Goal: Transaction & Acquisition: Purchase product/service

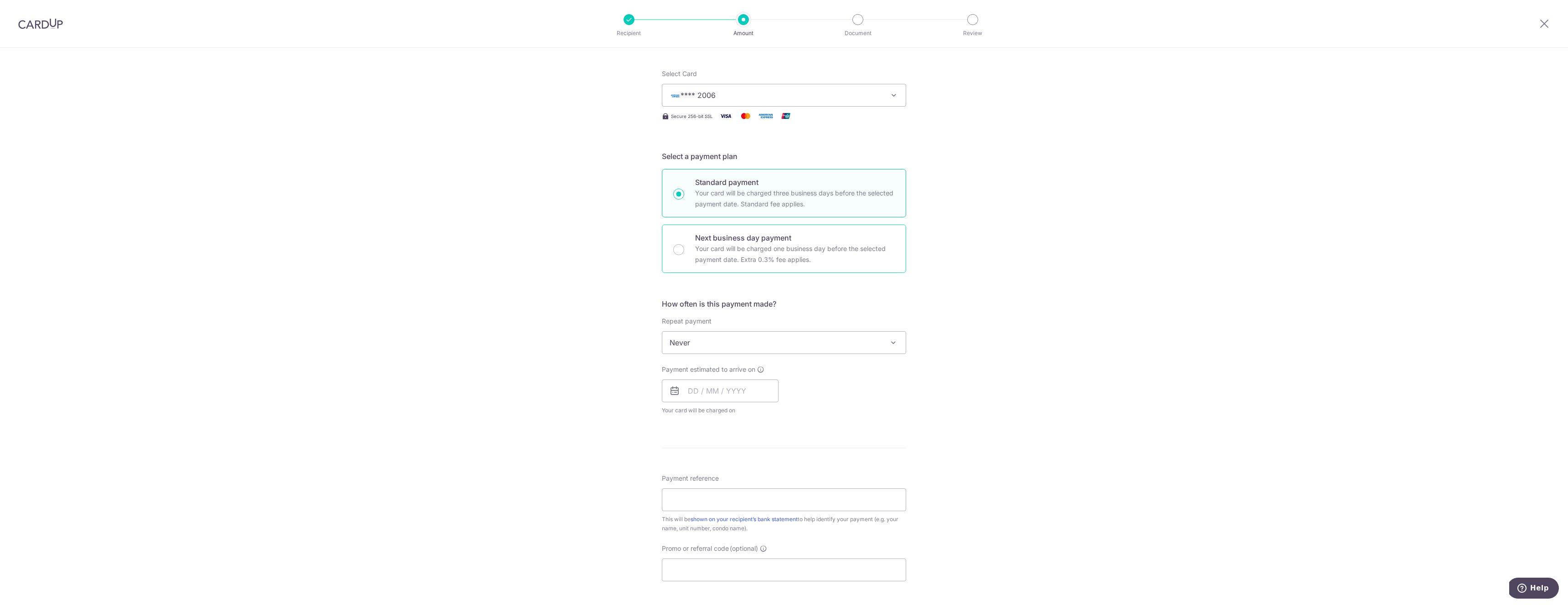
scroll to position [119, 0]
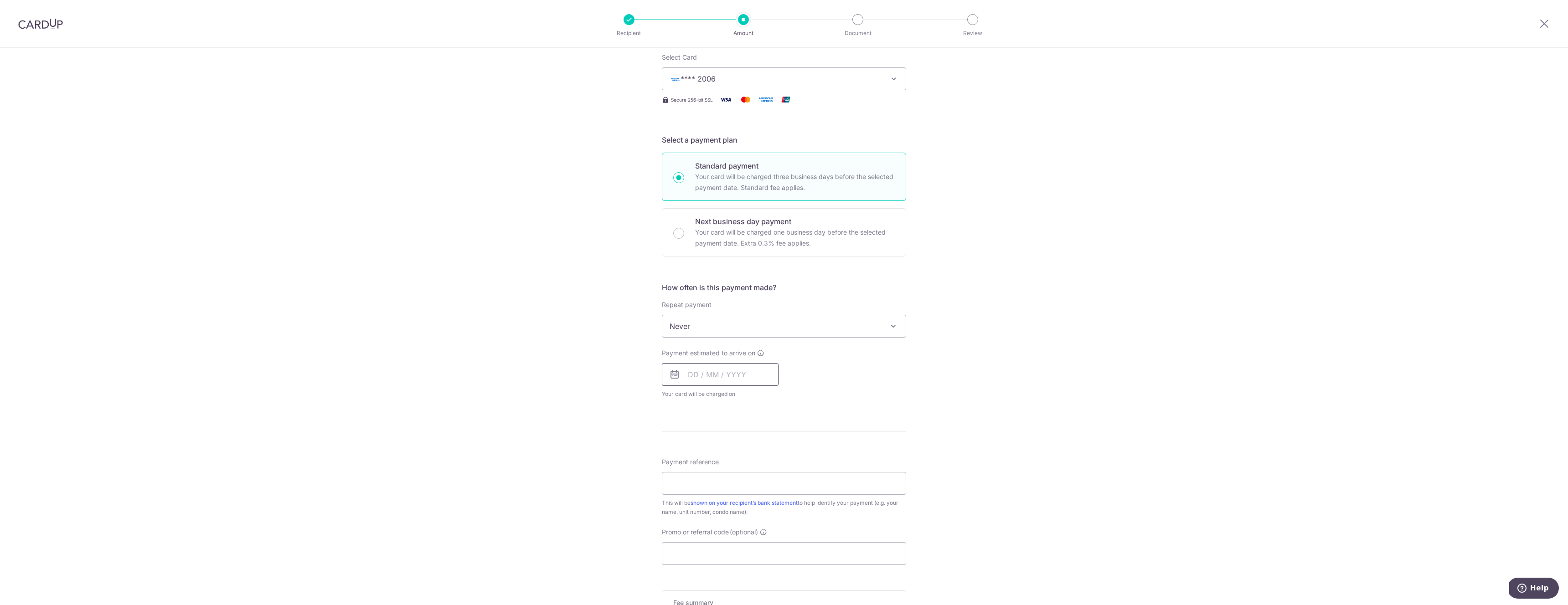
click at [698, 372] on input "text" at bounding box center [720, 374] width 117 height 23
click at [595, 448] on div "Tell us more about your payment Enter payment amount SGD 18,500.00 18500.00 Sel…" at bounding box center [784, 341] width 1568 height 825
click at [707, 377] on input "text" at bounding box center [720, 374] width 117 height 23
click at [718, 476] on link "16" at bounding box center [717, 476] width 15 height 15
type input "16/09/2025"
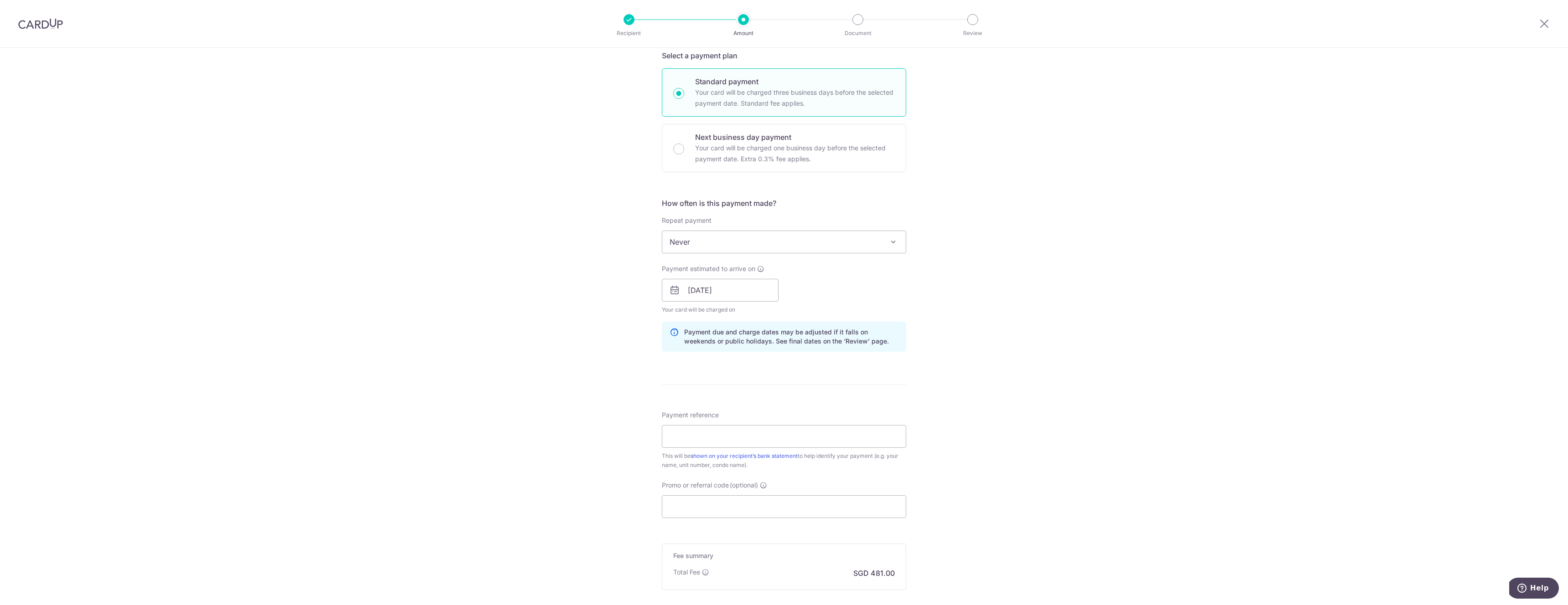
scroll to position [304, 0]
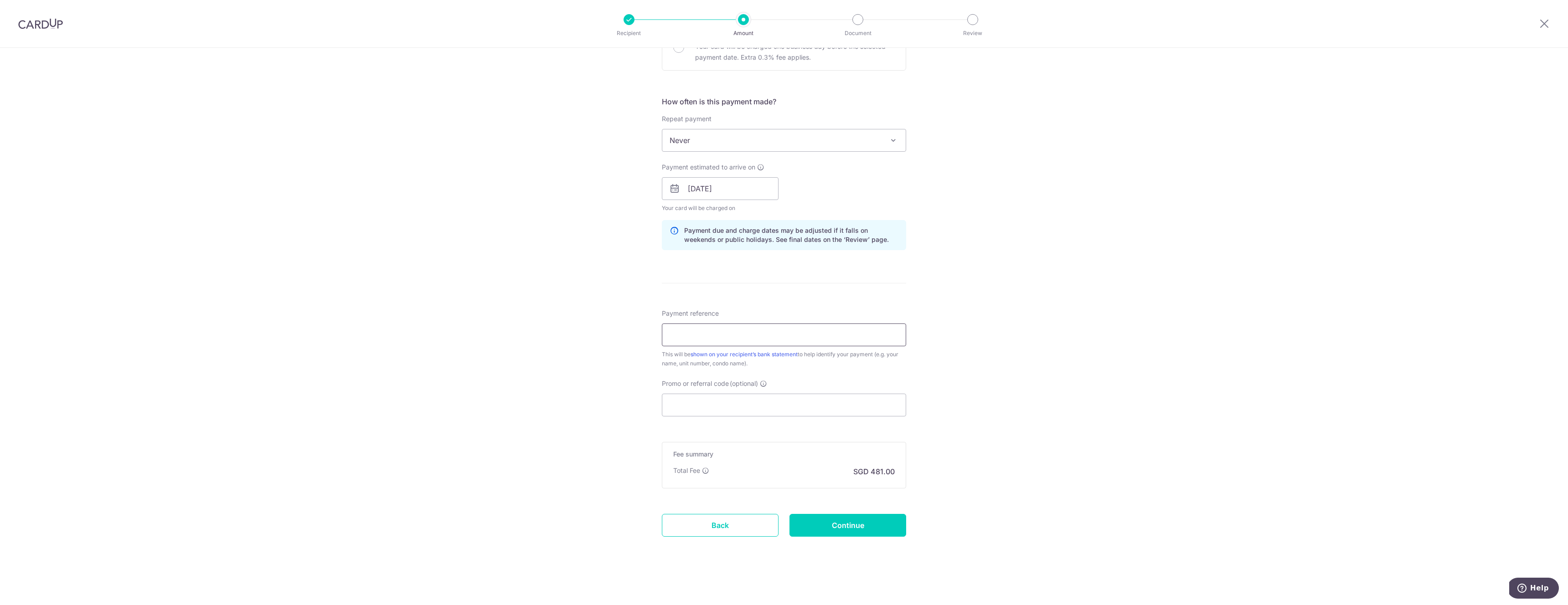
click at [675, 335] on input "Payment reference" at bounding box center [783, 335] width 244 height 23
type input "Tushar rent [GEOGRAPHIC_DATA]"
click at [839, 529] on input "Continue" at bounding box center [848, 525] width 117 height 23
type input "Create Schedule"
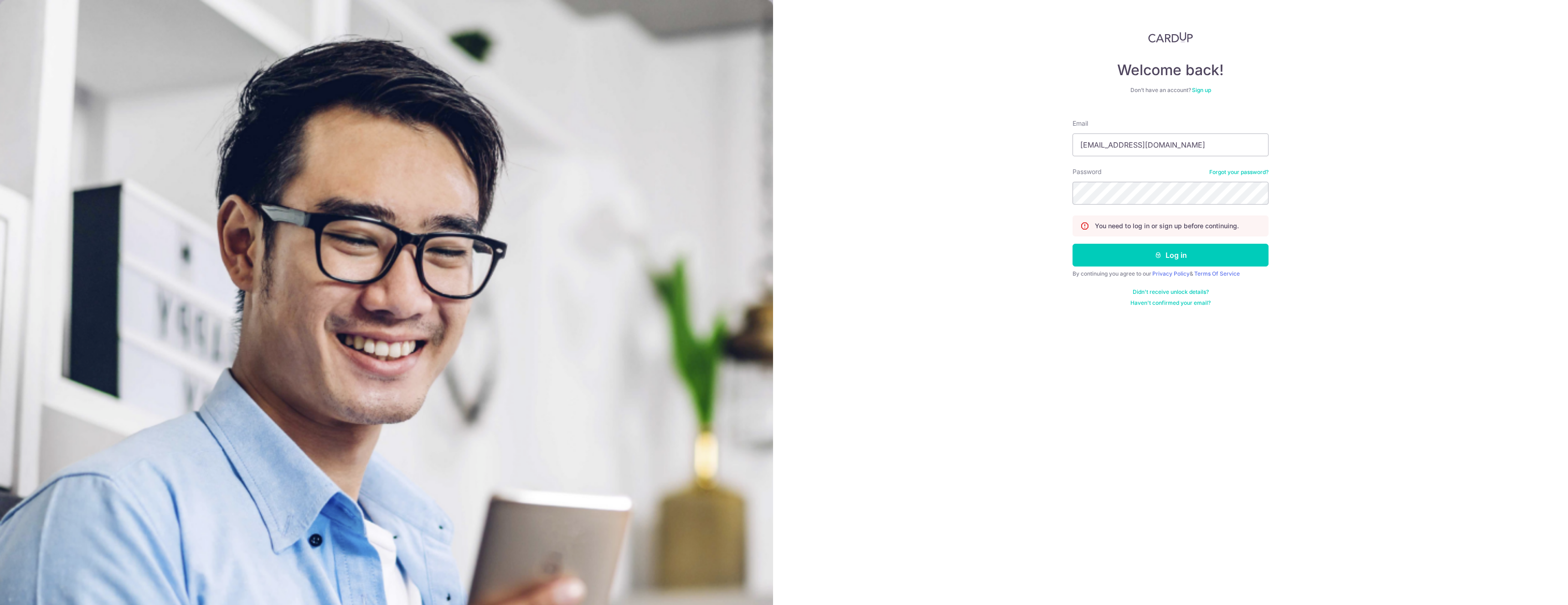
click at [1216, 251] on button "Log in" at bounding box center [1171, 255] width 196 height 23
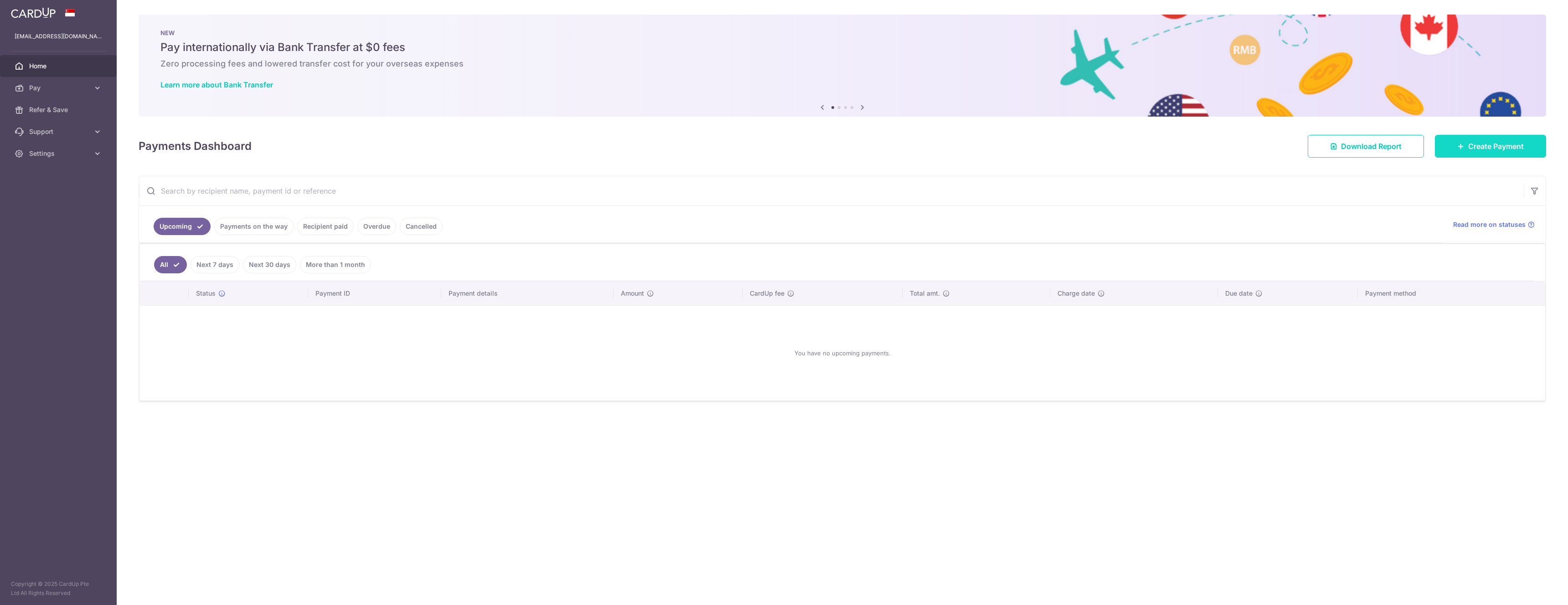
click at [1464, 142] on link "Create Payment" at bounding box center [1490, 146] width 111 height 23
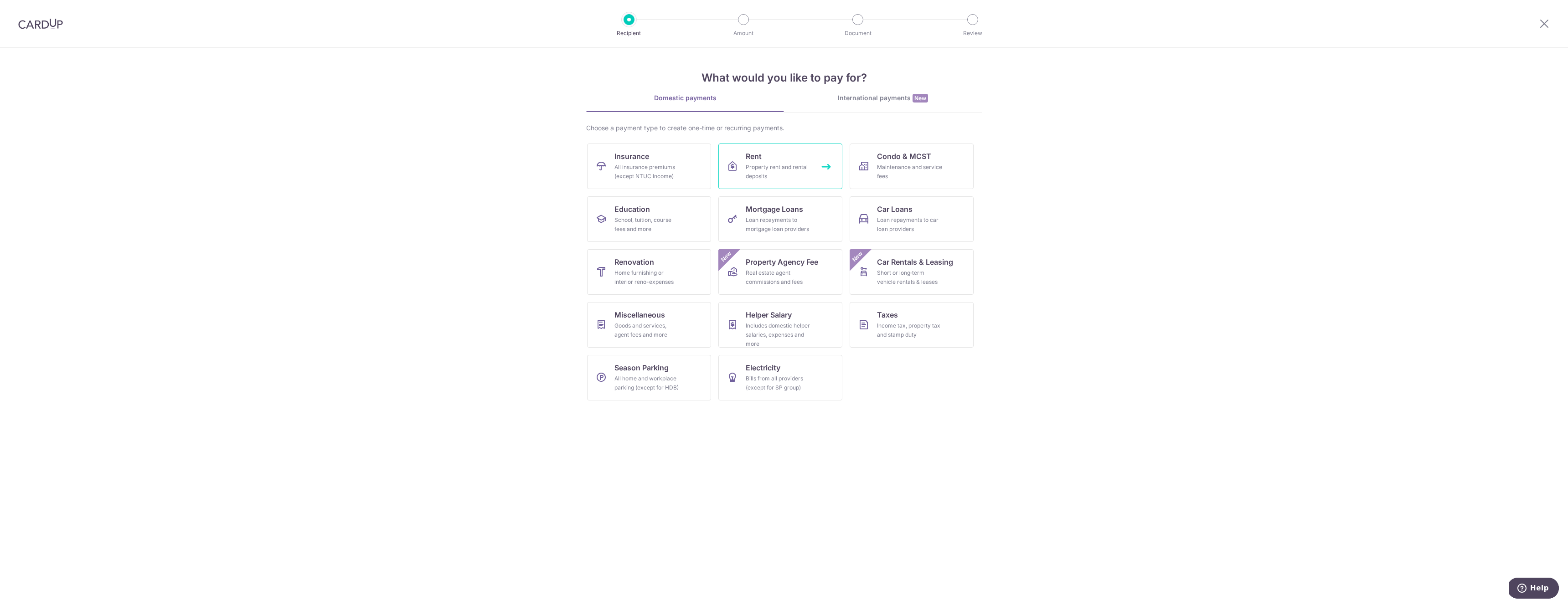
click at [784, 173] on div "Property rent and rental deposits" at bounding box center [779, 172] width 66 height 18
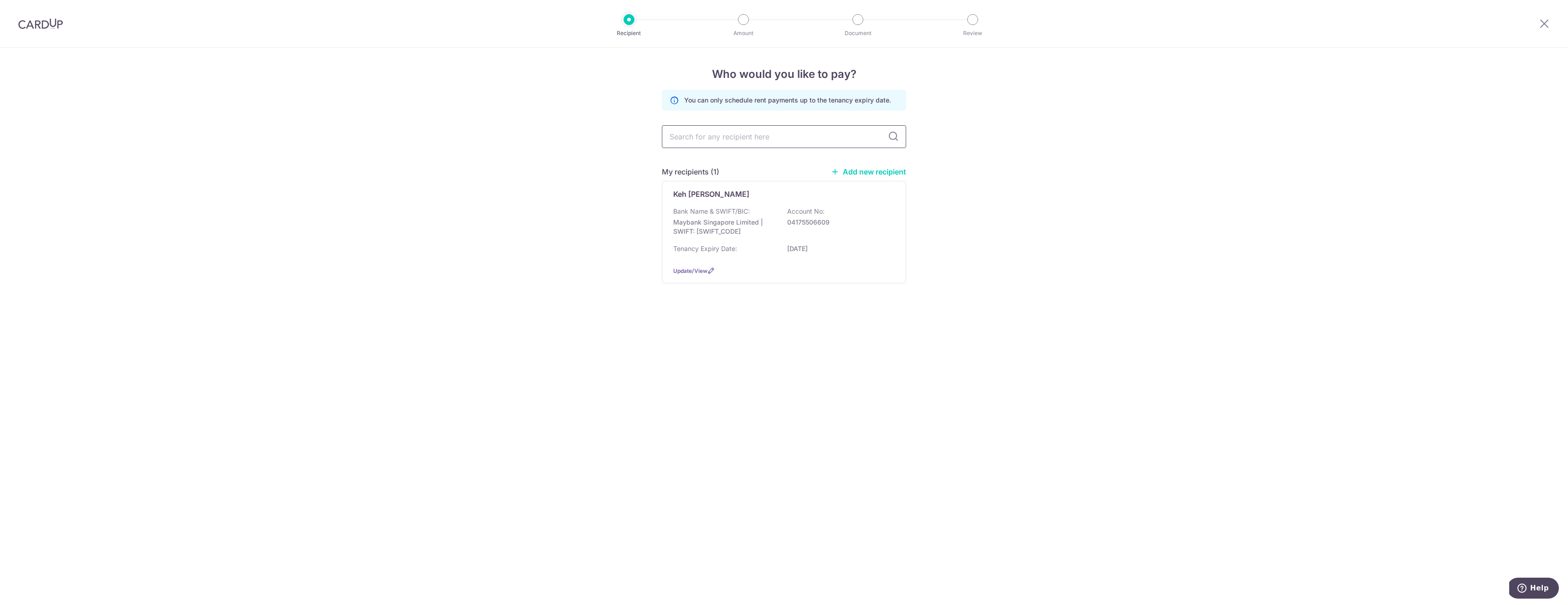
click at [726, 137] on input "text" at bounding box center [783, 136] width 244 height 23
click at [723, 209] on p "Bank Name & SWIFT/BIC:" at bounding box center [712, 211] width 77 height 9
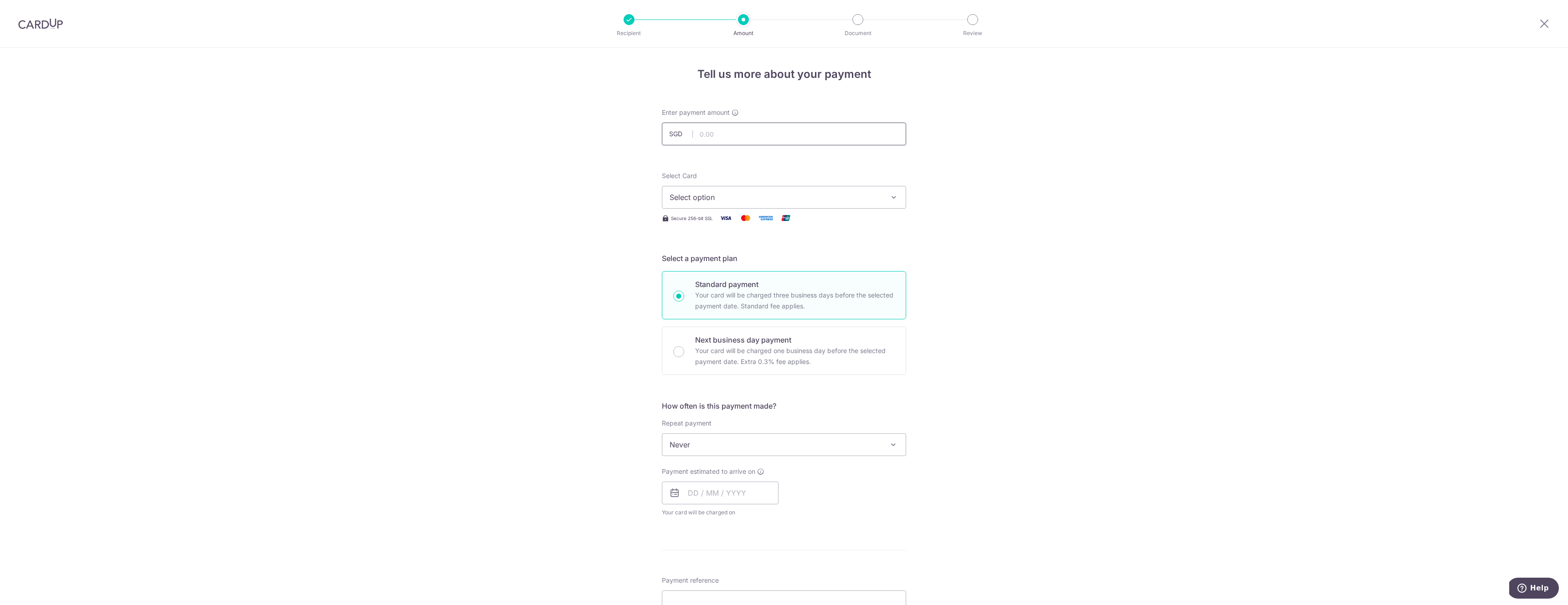
click at [709, 134] on input "text" at bounding box center [783, 133] width 244 height 23
click at [721, 191] on button "Select option" at bounding box center [783, 197] width 244 height 23
type input "18,500.00"
click at [718, 282] on span "**** 2006" at bounding box center [709, 284] width 35 height 11
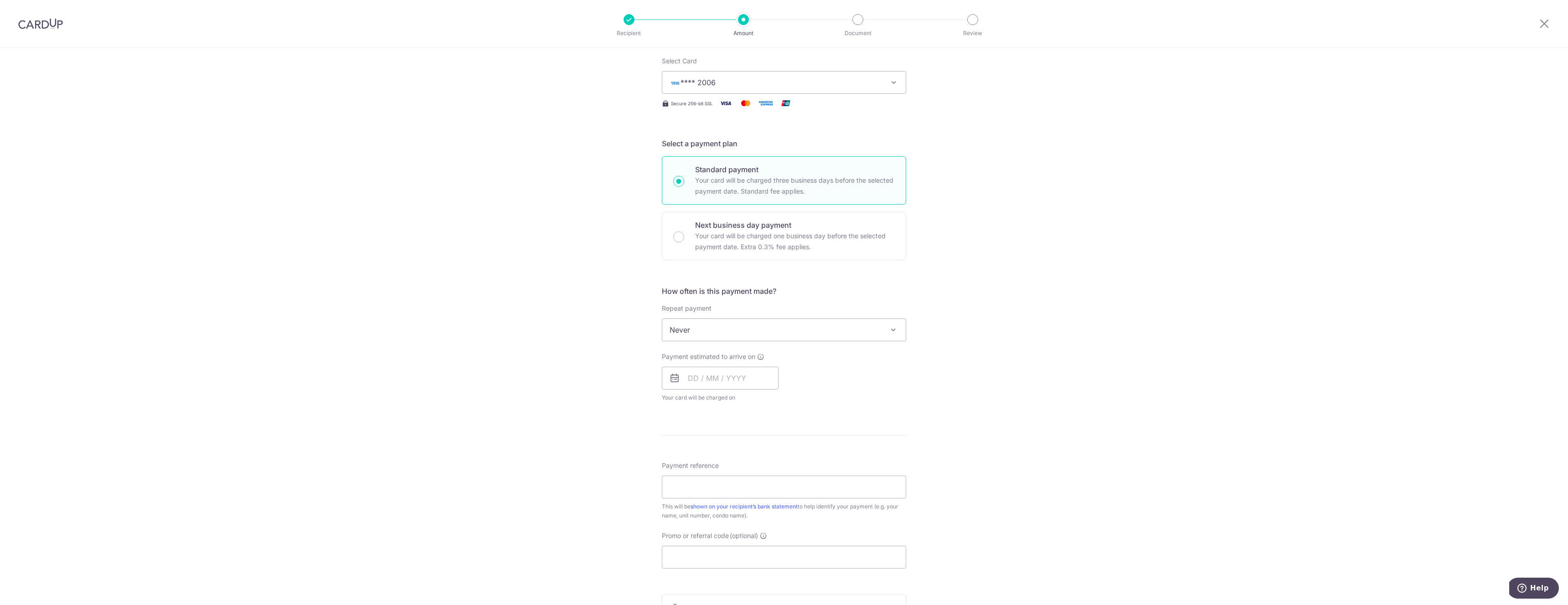
scroll to position [135, 0]
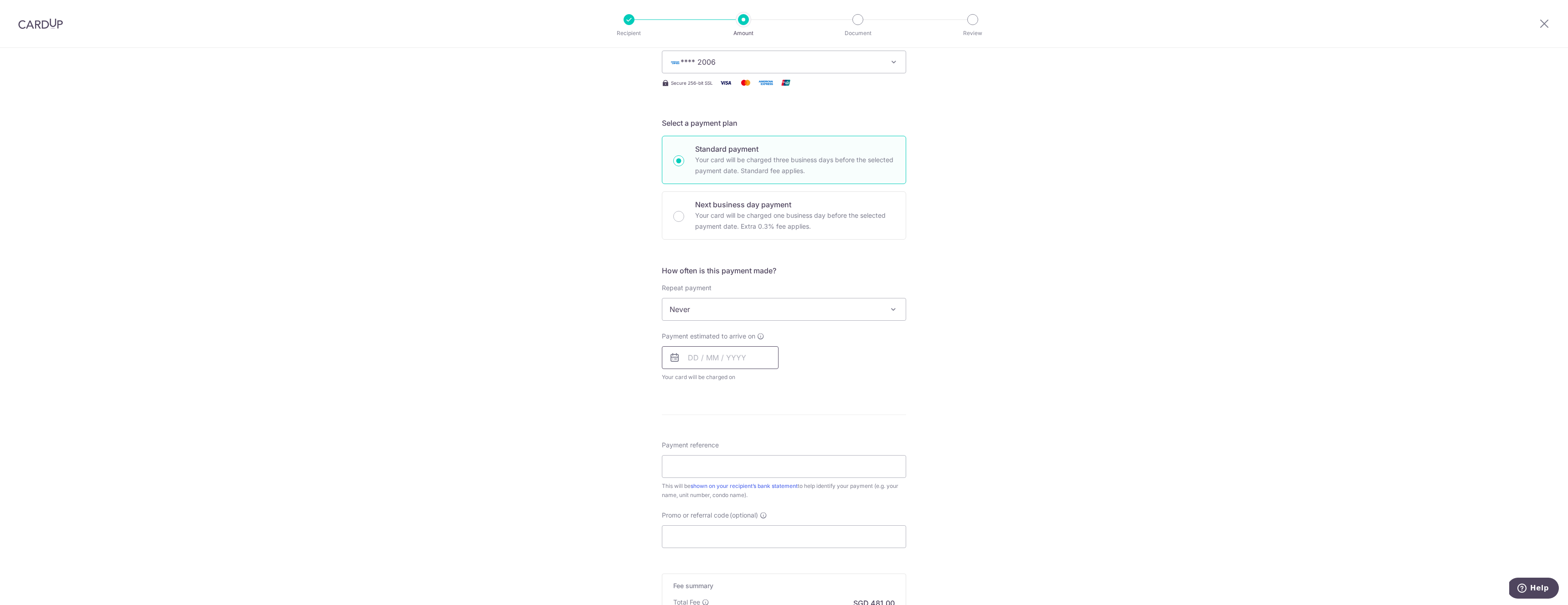
click at [692, 355] on input "text" at bounding box center [720, 357] width 117 height 23
click at [607, 428] on div "Tell us more about your payment Enter payment amount SGD 18,500.00 18500.00 Sel…" at bounding box center [784, 324] width 1568 height 825
click at [701, 358] on input "text" at bounding box center [720, 357] width 117 height 23
click at [718, 456] on link "16" at bounding box center [717, 459] width 15 height 15
type input "16/09/2025"
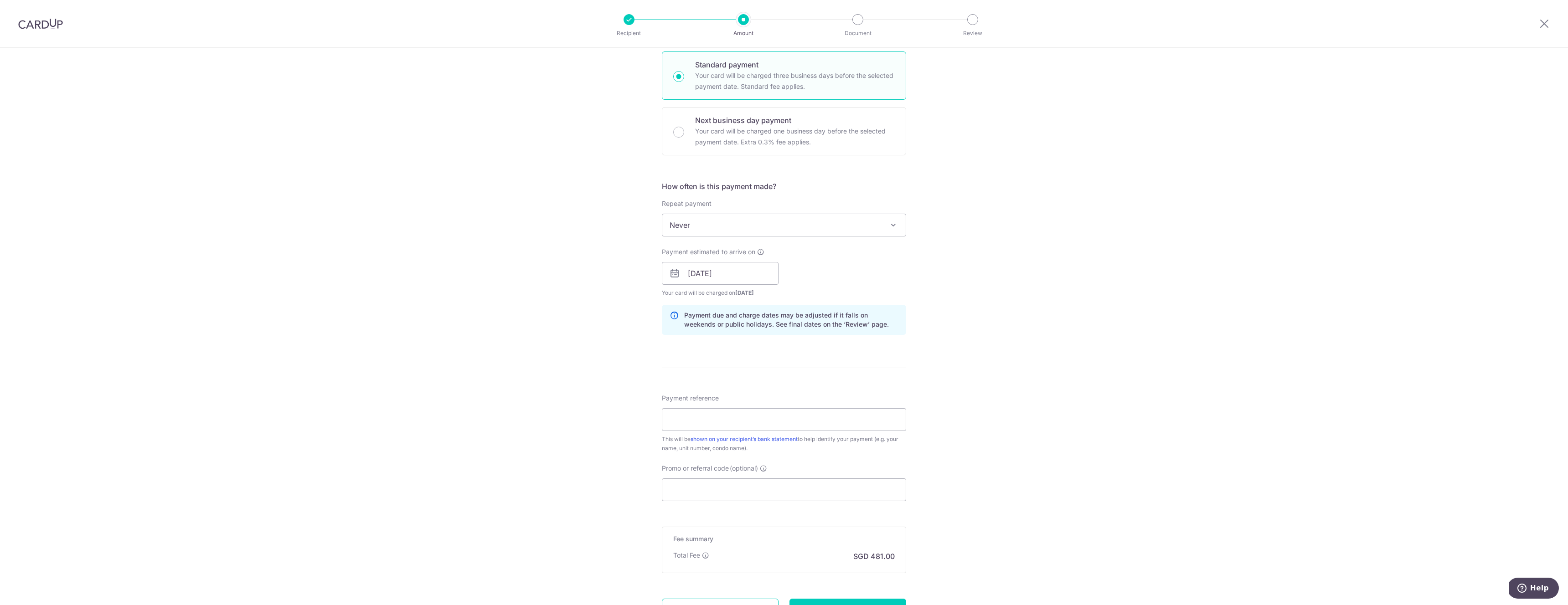
scroll to position [236, 0]
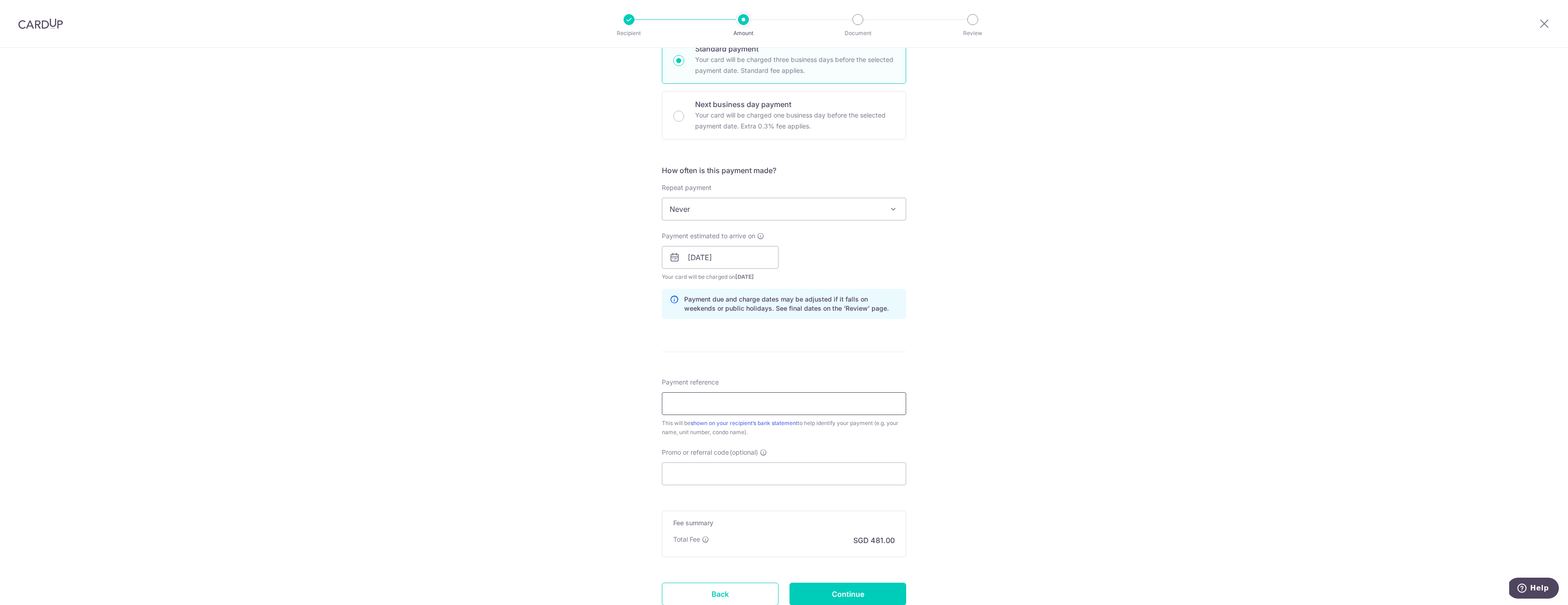
click at [718, 393] on input "Payment reference" at bounding box center [783, 404] width 244 height 23
type input "Tushar rent keppel bay"
click at [603, 460] on div "Tell us more about your payment Enter payment amount SGD 18,500.00 18500.00 Sel…" at bounding box center [784, 243] width 1568 height 862
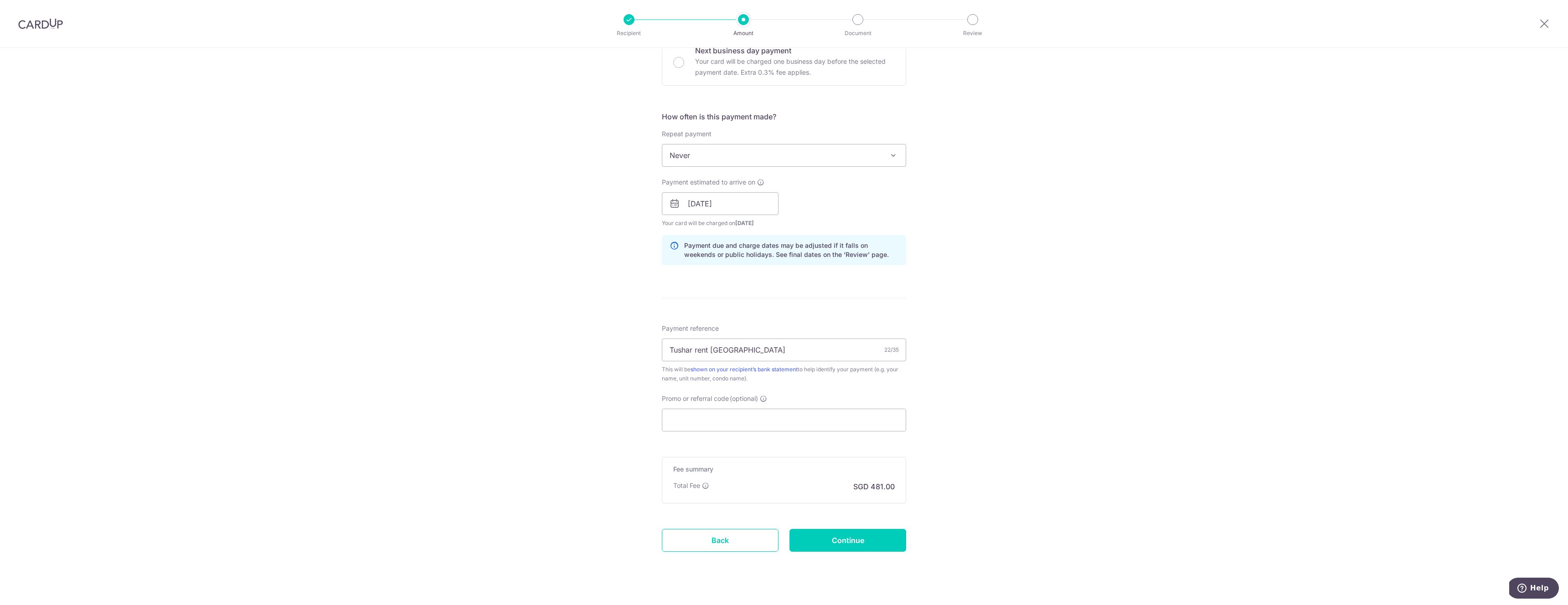
scroll to position [304, 0]
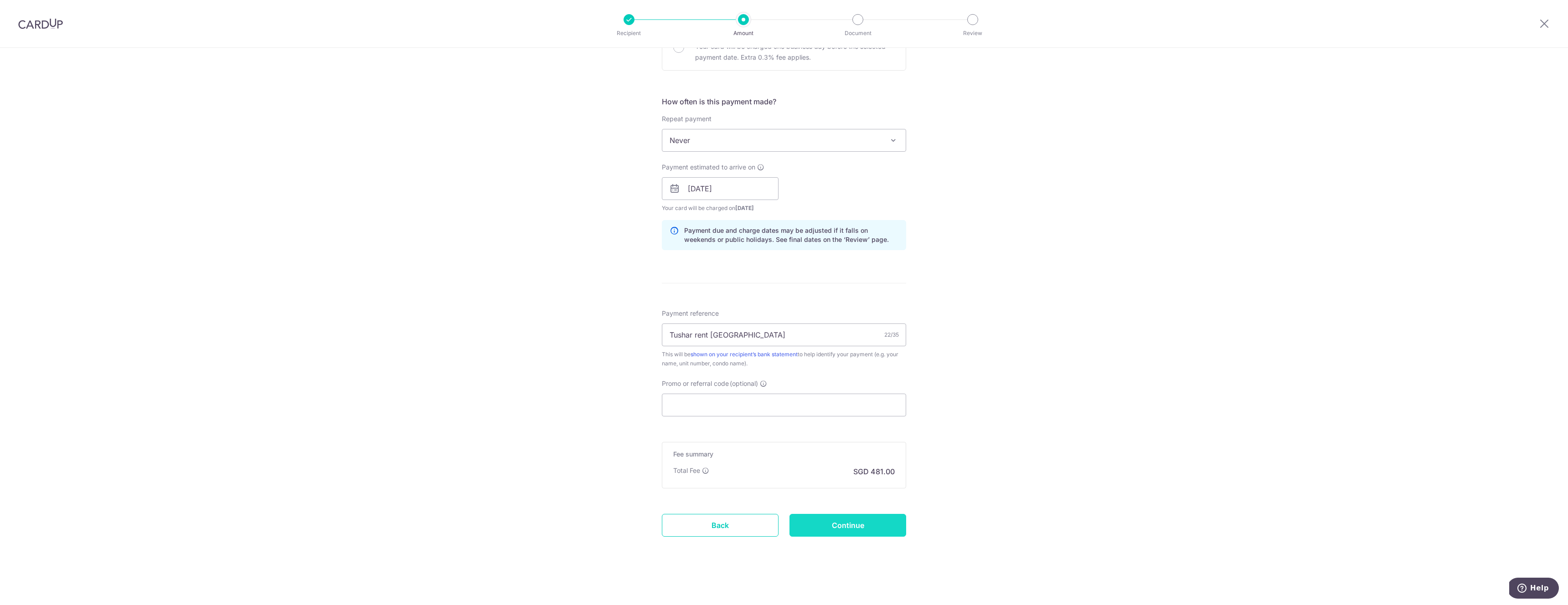
click at [828, 523] on input "Continue" at bounding box center [848, 525] width 117 height 23
type input "Create Schedule"
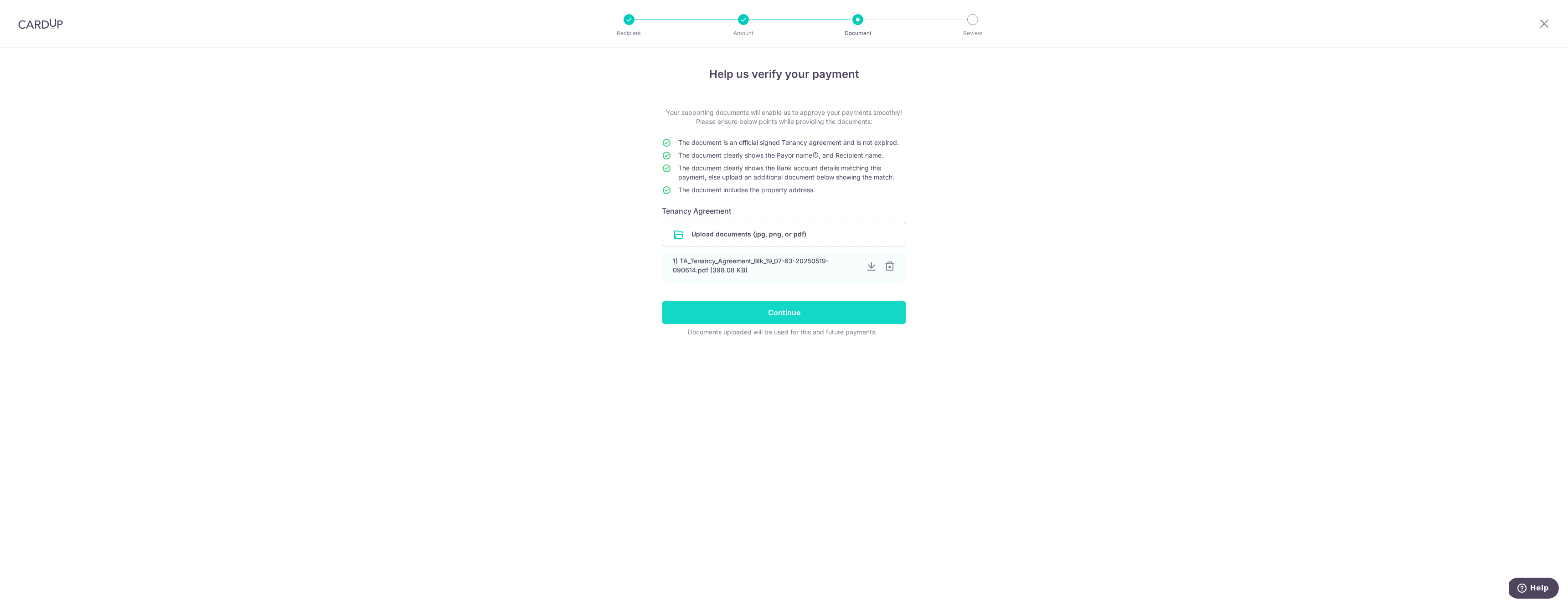
click at [844, 312] on input "Continue" at bounding box center [783, 312] width 244 height 23
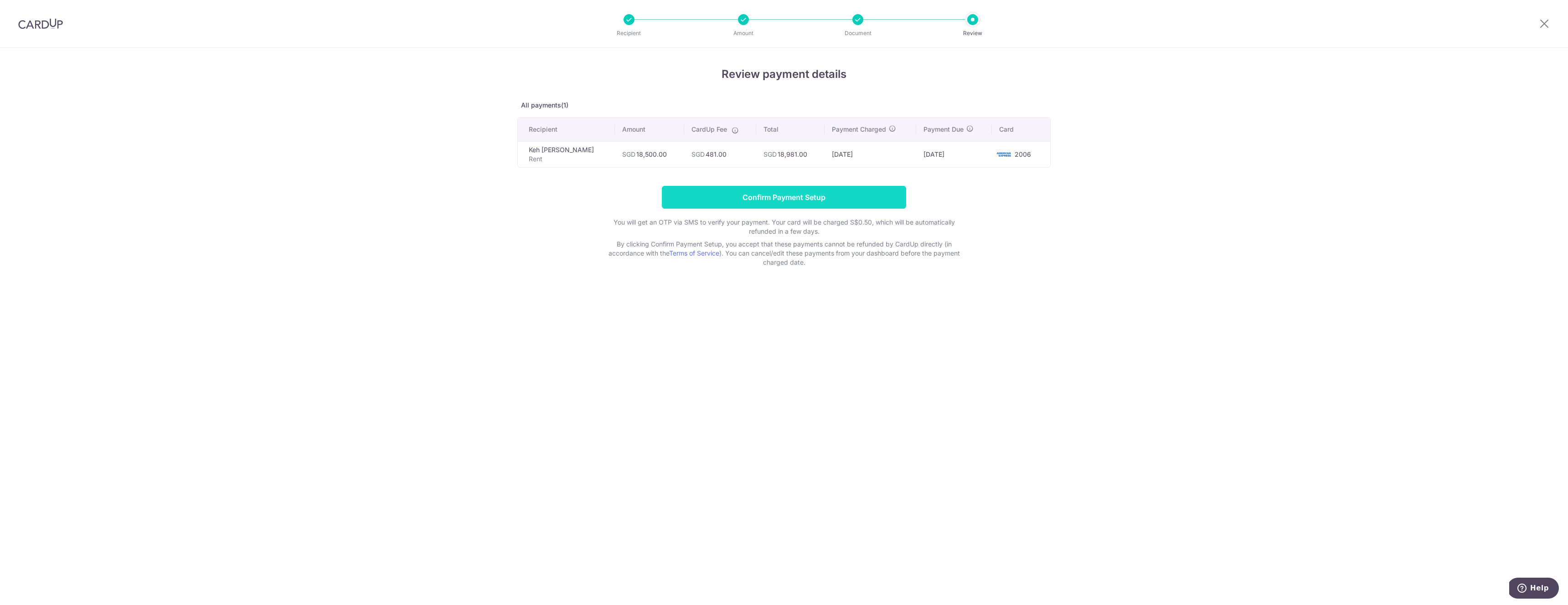
click at [773, 196] on input "Confirm Payment Setup" at bounding box center [783, 197] width 244 height 23
